Goal: Transaction & Acquisition: Subscribe to service/newsletter

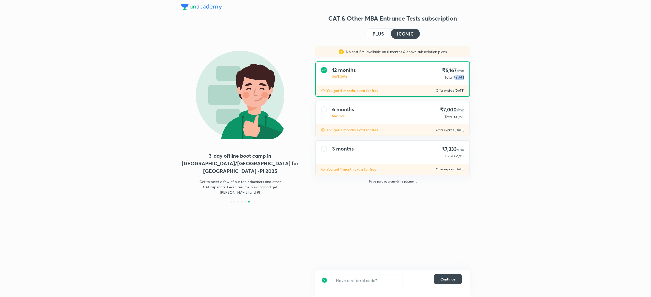
click at [375, 32] on h4 "PLUS" at bounding box center [377, 34] width 11 height 5
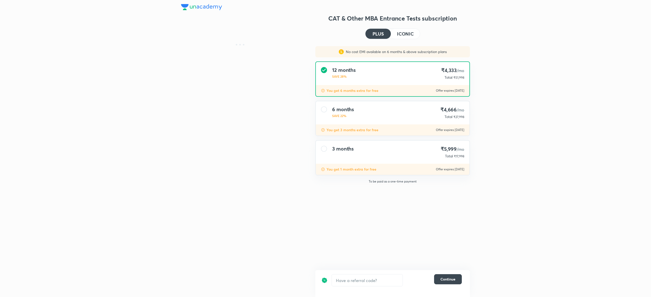
click at [409, 32] on h4 "ICONIC" at bounding box center [405, 34] width 17 height 5
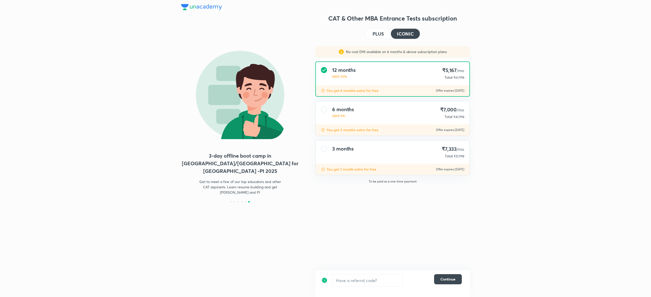
click at [378, 30] on button "PLUS" at bounding box center [377, 34] width 25 height 10
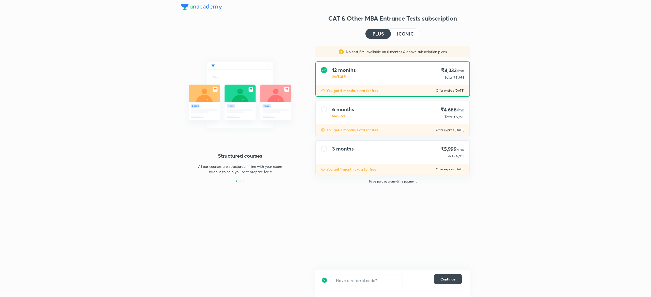
click at [408, 32] on h4 "ICONIC" at bounding box center [405, 34] width 17 height 5
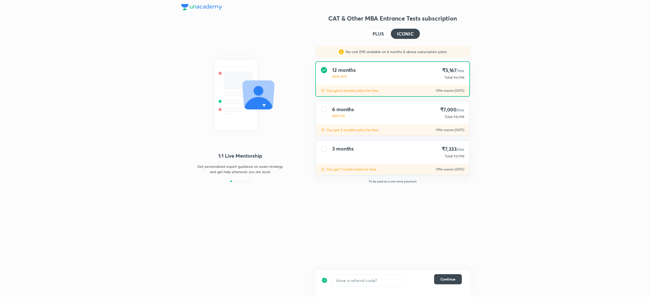
click at [462, 116] on span "₹41,998" at bounding box center [458, 117] width 11 height 4
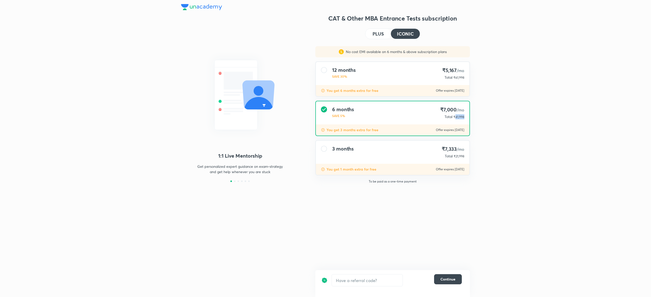
click at [462, 116] on span "₹41,998" at bounding box center [458, 117] width 11 height 4
copy span "41,998"
click at [382, 33] on h4 "PLUS" at bounding box center [377, 34] width 11 height 5
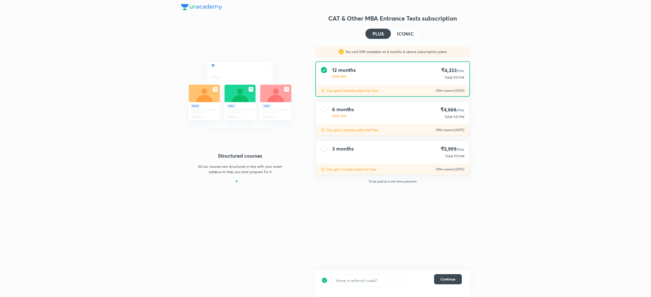
click at [457, 78] on span "₹51,998" at bounding box center [458, 78] width 11 height 4
copy span "51,998"
click at [408, 29] on button "ICONIC" at bounding box center [405, 34] width 29 height 10
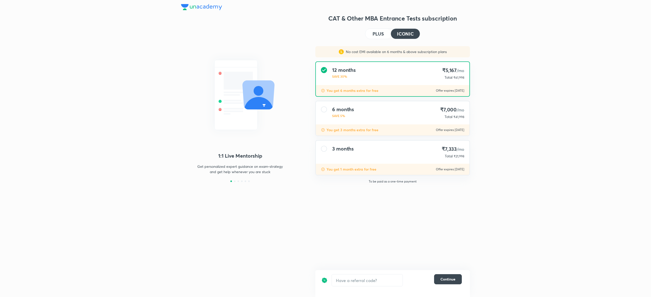
click at [384, 113] on div "6 months SAVE 5% ₹7,000 /mo Total ₹41,998" at bounding box center [393, 112] width 154 height 23
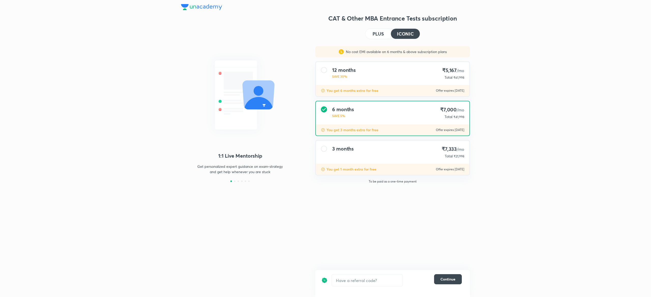
click at [459, 117] on span "₹41,998" at bounding box center [458, 117] width 11 height 4
copy span "41,998"
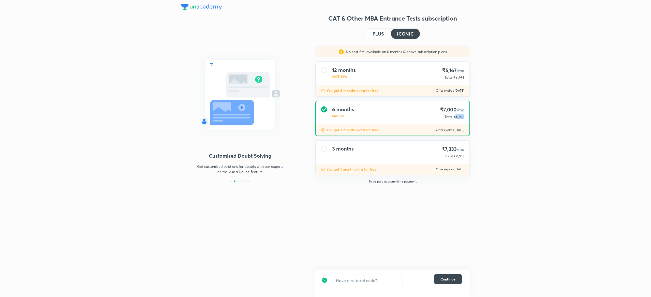
click at [375, 29] on button "PLUS" at bounding box center [377, 34] width 25 height 10
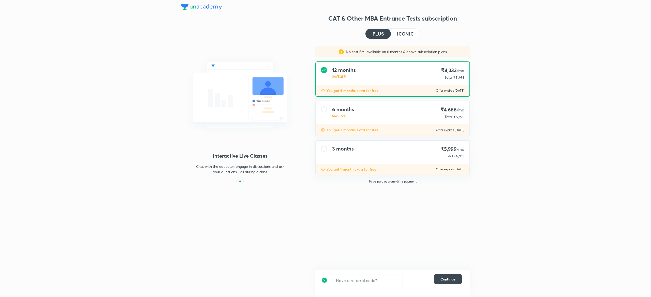
click at [384, 68] on div "12 months SAVE 28% ₹4,333 /mo Total ₹51,998" at bounding box center [393, 73] width 154 height 23
click at [458, 78] on span "₹51,998" at bounding box center [458, 78] width 11 height 4
copy span "51,998"
click at [272, 94] on img at bounding box center [240, 95] width 118 height 88
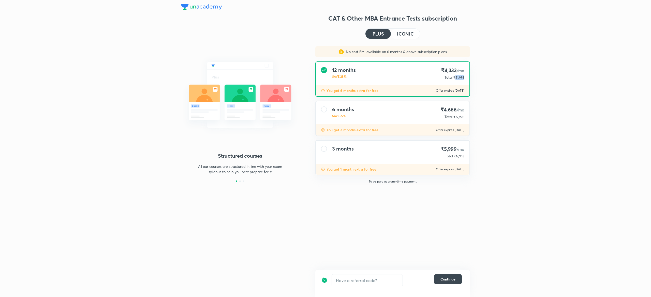
click at [407, 32] on h4 "ICONIC" at bounding box center [405, 34] width 17 height 5
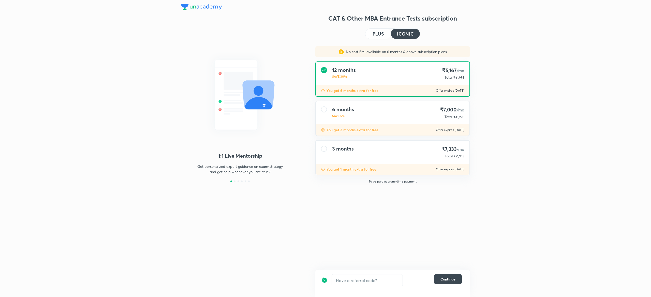
click at [462, 77] on span "₹61,998" at bounding box center [458, 78] width 11 height 4
copy span "61,998"
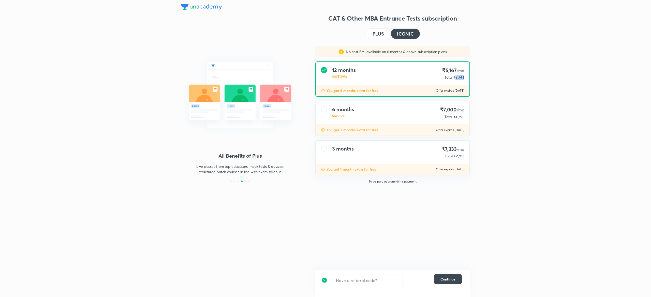
click at [383, 34] on h4 "PLUS" at bounding box center [377, 34] width 11 height 5
click at [367, 112] on div "6 months SAVE 22% ₹4,666 /mo Total ₹27,998" at bounding box center [393, 112] width 154 height 23
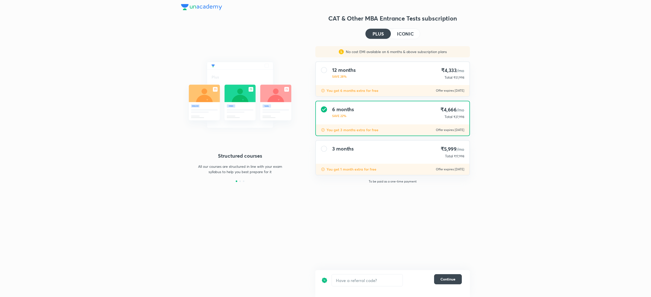
click at [405, 34] on h4 "ICONIC" at bounding box center [405, 34] width 17 height 5
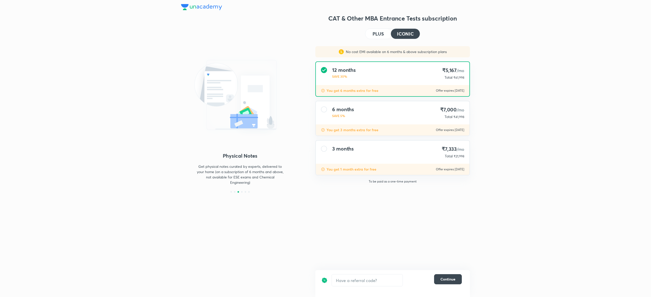
click at [376, 33] on h4 "PLUS" at bounding box center [377, 34] width 11 height 5
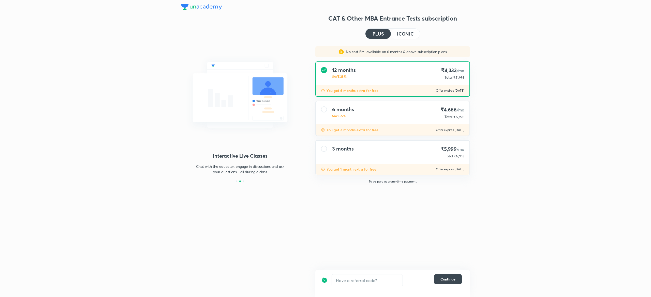
click at [381, 155] on div "3 months ₹5,999 /mo Total ₹17,998" at bounding box center [393, 152] width 154 height 23
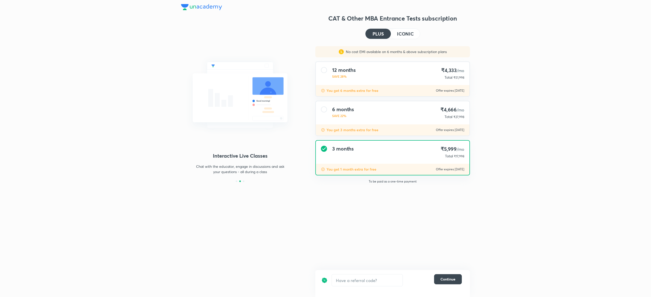
click at [412, 33] on h4 "ICONIC" at bounding box center [405, 34] width 17 height 5
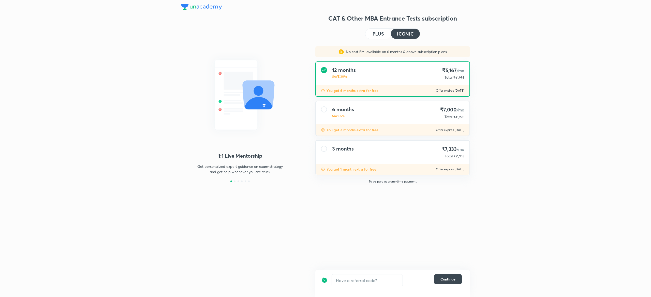
click at [375, 36] on h4 "PLUS" at bounding box center [377, 34] width 11 height 5
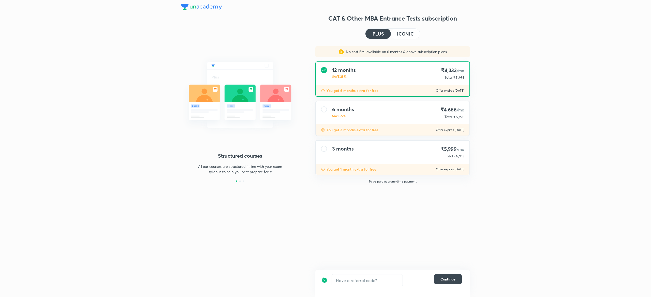
click at [401, 117] on div "6 months SAVE 22% ₹4,666 /mo Total ₹27,998" at bounding box center [393, 112] width 154 height 23
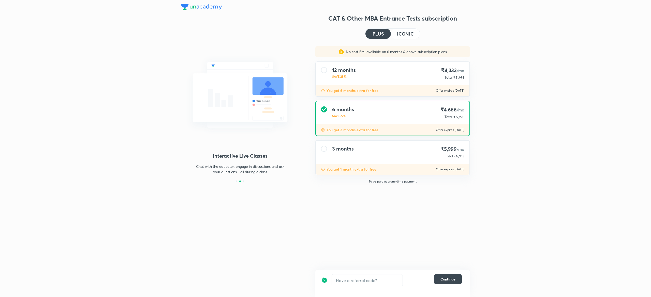
click at [410, 35] on h4 "ICONIC" at bounding box center [405, 34] width 17 height 5
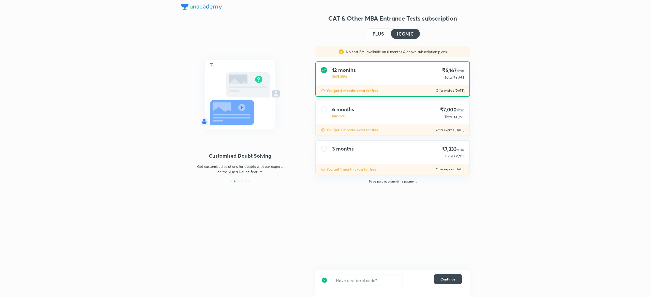
click at [366, 30] on div "PLUS ICONIC" at bounding box center [392, 33] width 55 height 11
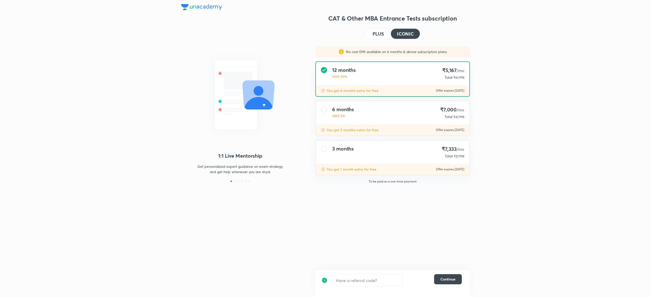
click at [383, 29] on button "PLUS" at bounding box center [377, 34] width 25 height 10
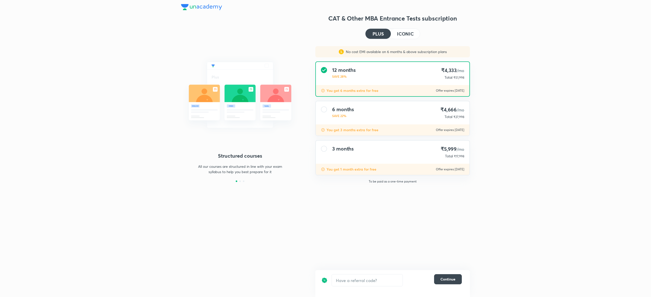
click at [406, 37] on button "ICONIC" at bounding box center [405, 34] width 29 height 10
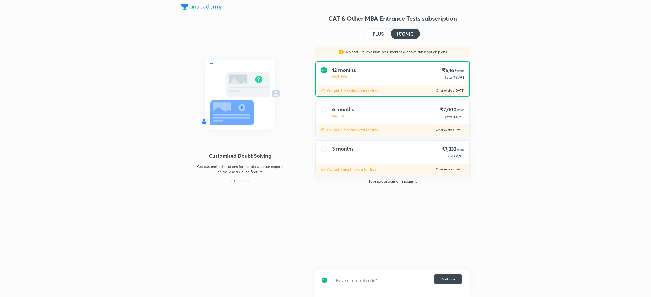
click at [377, 34] on h4 "PLUS" at bounding box center [377, 34] width 11 height 5
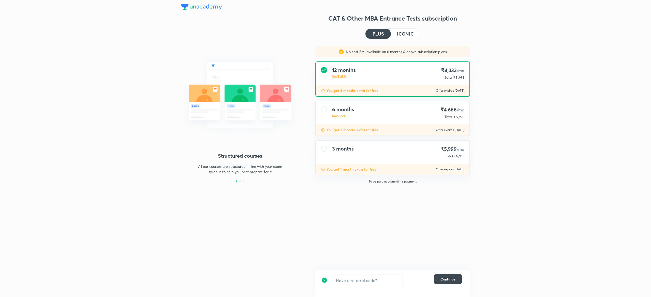
click at [416, 32] on button "ICONIC" at bounding box center [405, 34] width 29 height 10
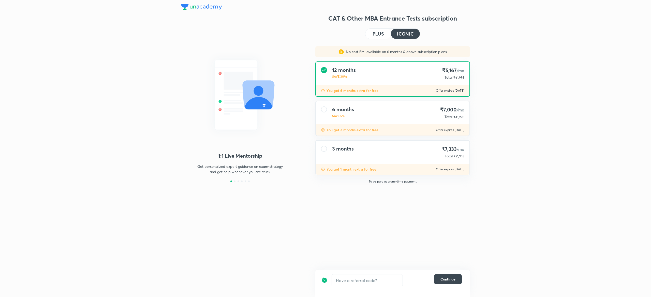
click at [372, 117] on div "6 months SAVE 5% ₹7,000 /mo Total ₹41,998" at bounding box center [393, 112] width 154 height 23
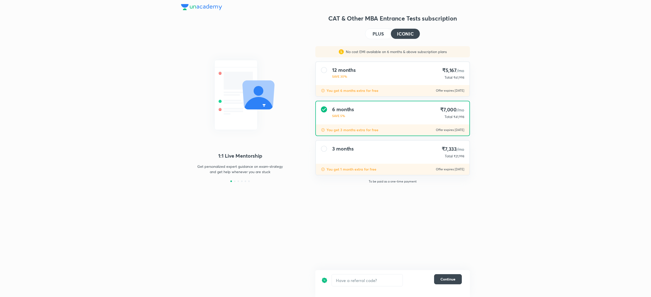
click at [381, 33] on h4 "PLUS" at bounding box center [377, 34] width 11 height 5
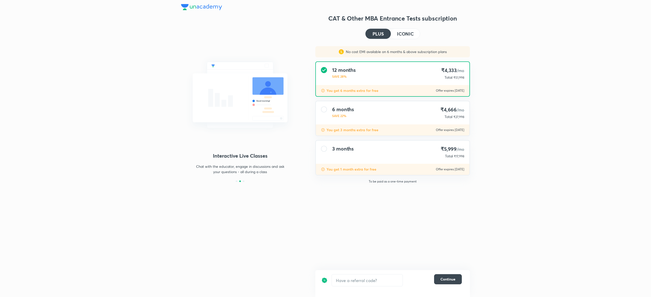
click at [405, 32] on h4 "ICONIC" at bounding box center [405, 34] width 17 height 5
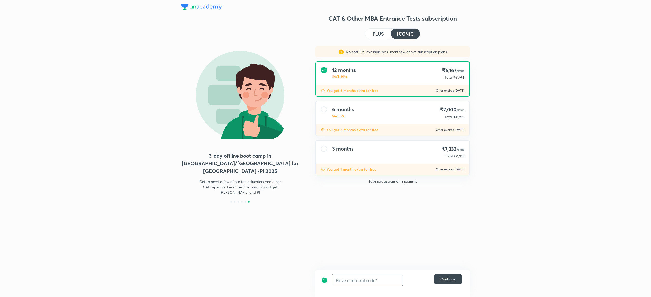
click at [345, 285] on input "text" at bounding box center [367, 281] width 71 height 12
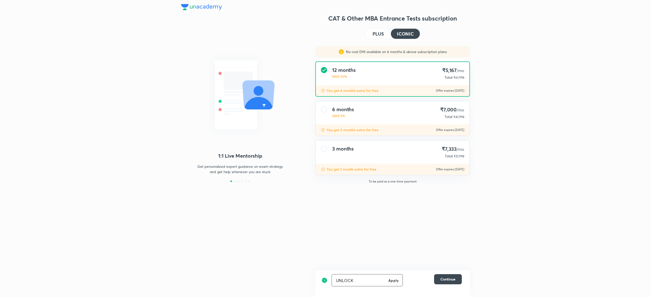
type input "UNLOCK"
